Goal: Information Seeking & Learning: Understand process/instructions

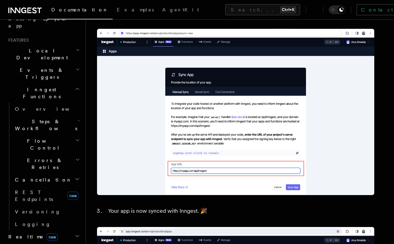
scroll to position [915, 0]
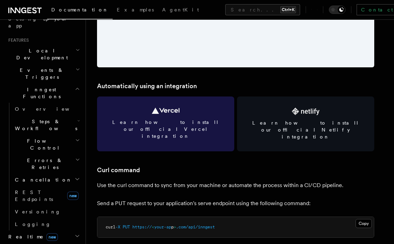
click at [166, 123] on span "Learn how to install our official Vercel integration" at bounding box center [165, 129] width 121 height 21
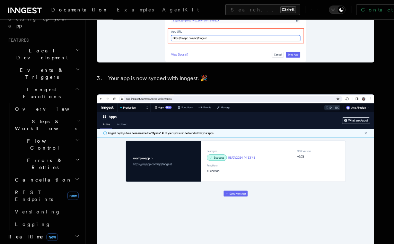
scroll to position [707, 0]
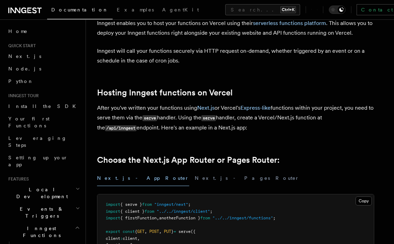
scroll to position [35, 0]
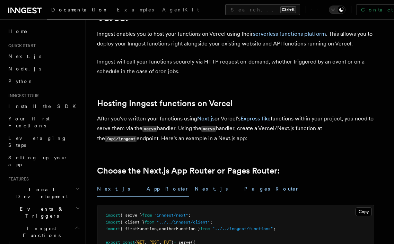
click at [195, 185] on button "Next.js - Pages Router" at bounding box center [247, 189] width 105 height 16
click at [129, 191] on button "Next.js - App Router" at bounding box center [143, 189] width 92 height 16
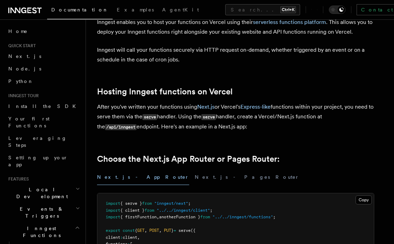
scroll to position [69, 0]
